Goal: Navigation & Orientation: Find specific page/section

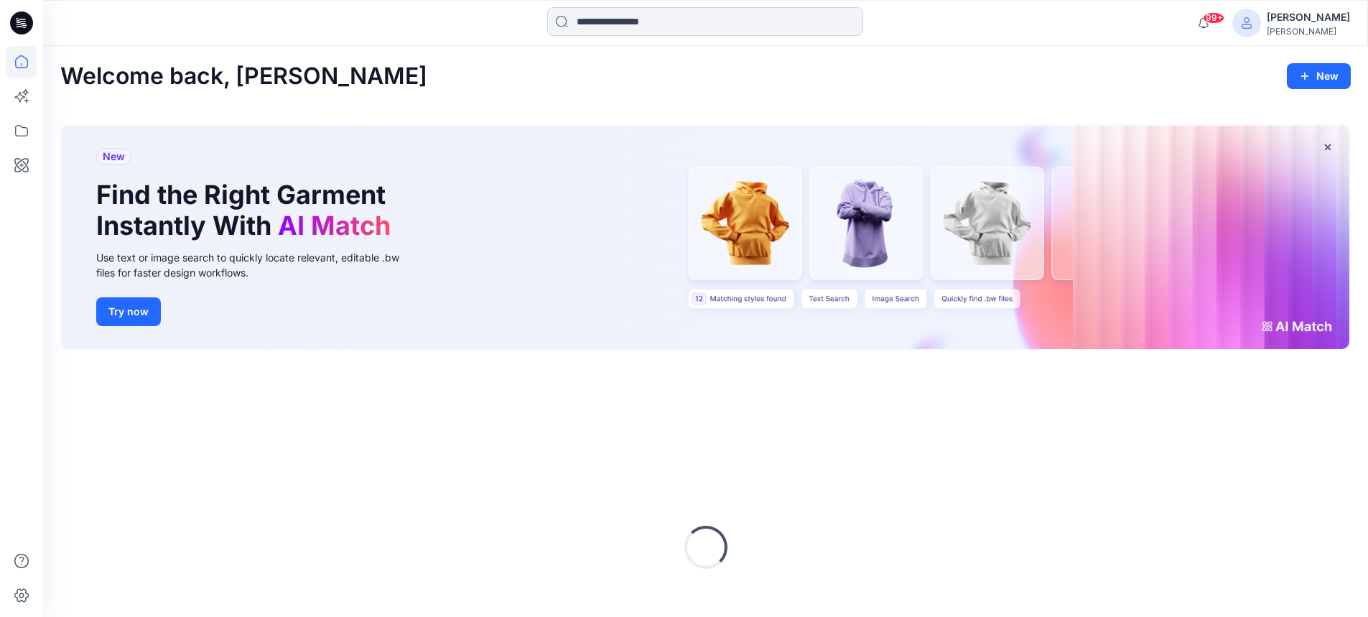
click at [655, 20] on input at bounding box center [705, 21] width 316 height 29
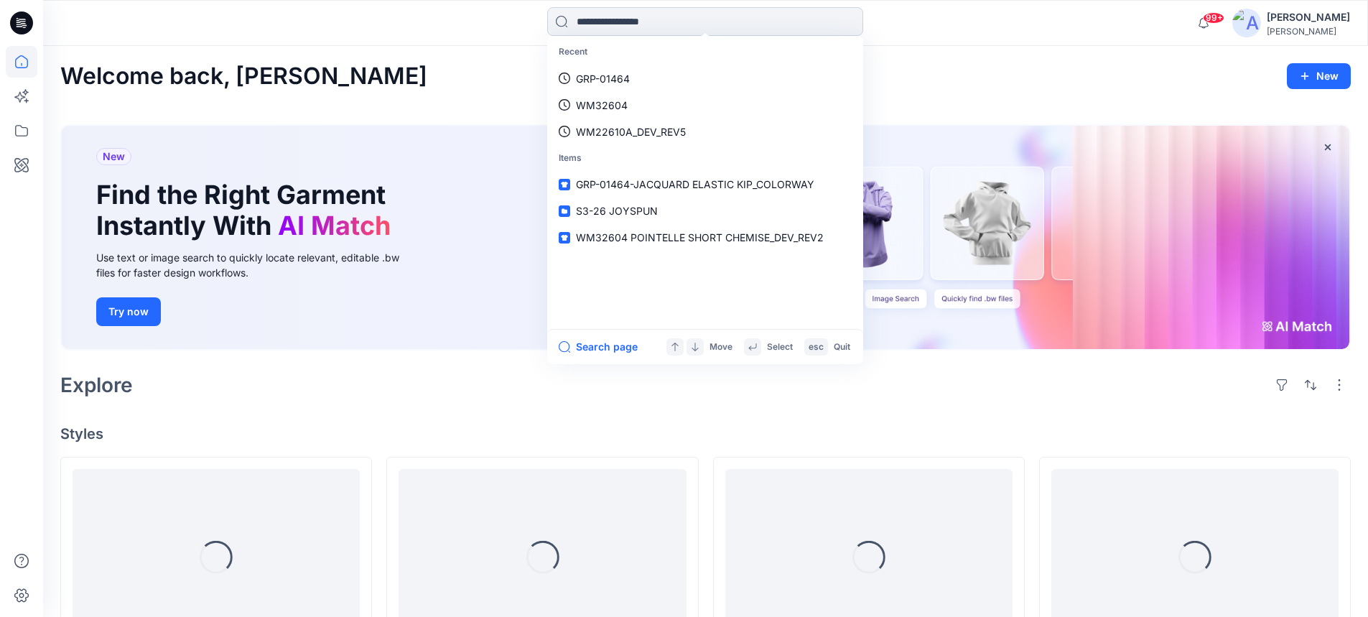
paste input "**********"
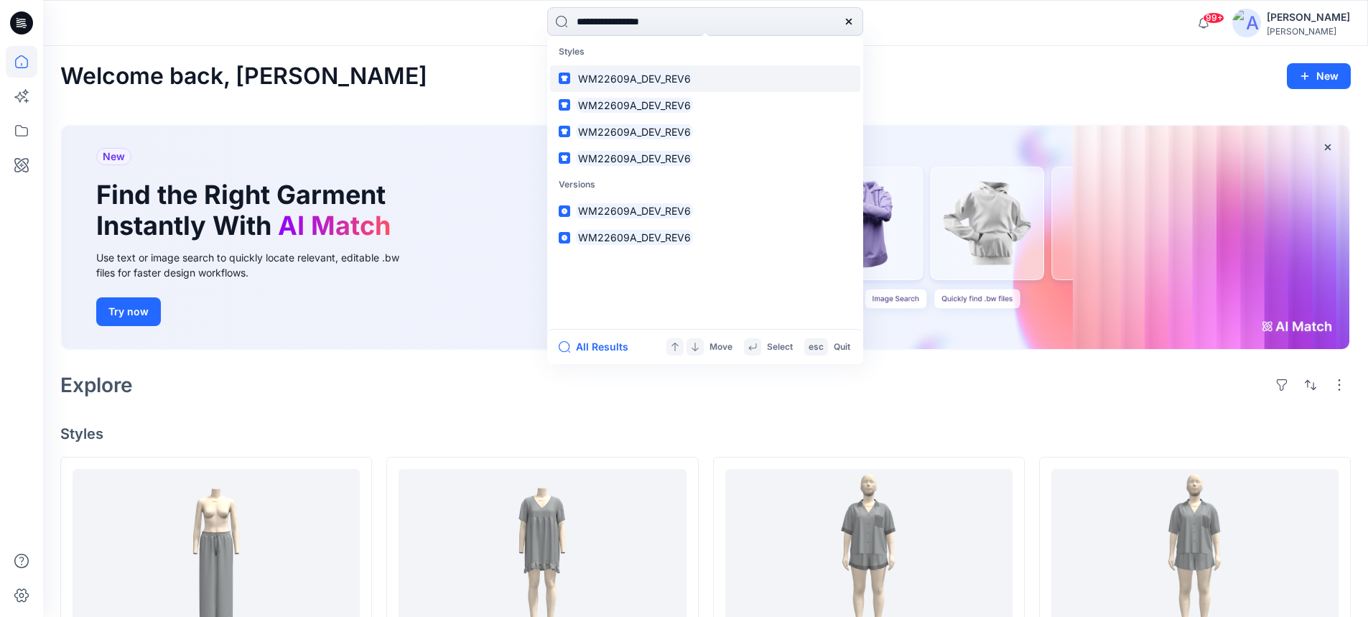
type input "**********"
